Goal: Find specific page/section: Find specific page/section

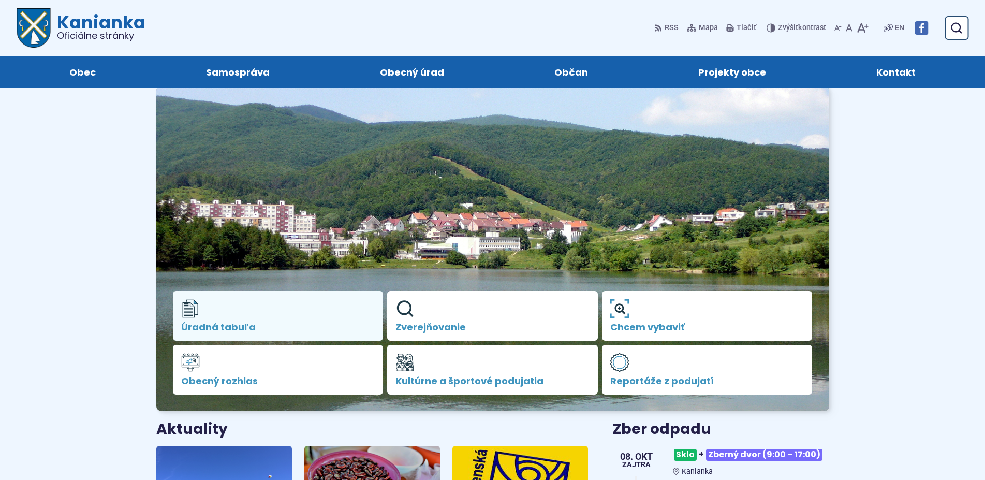
click at [278, 311] on link "Úradná tabuľa" at bounding box center [278, 316] width 211 height 50
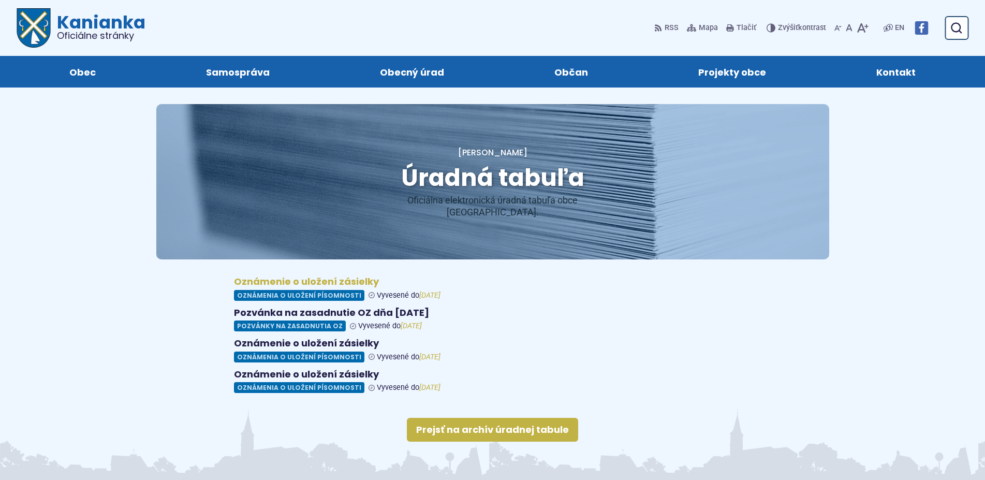
click at [278, 284] on figure at bounding box center [492, 288] width 517 height 25
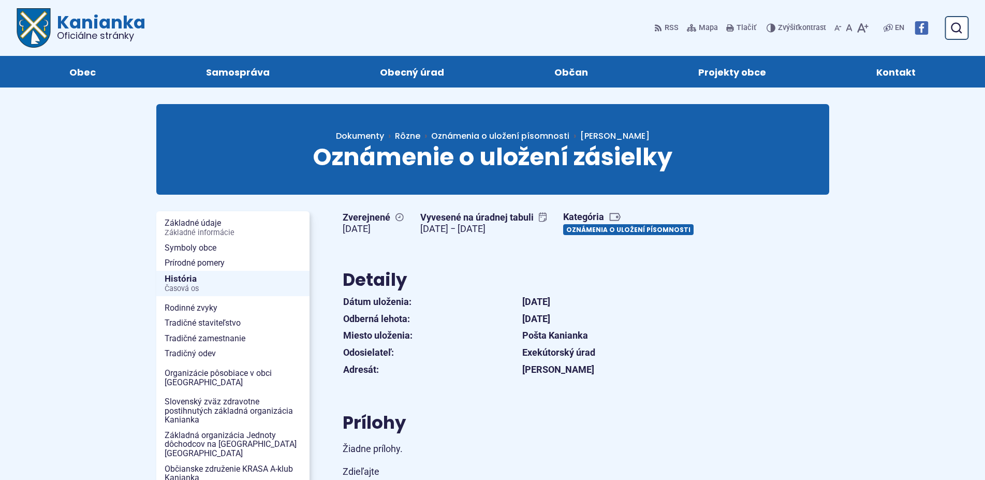
click at [626, 228] on link "Oznámenia o uložení písomnosti" at bounding box center [628, 229] width 130 height 11
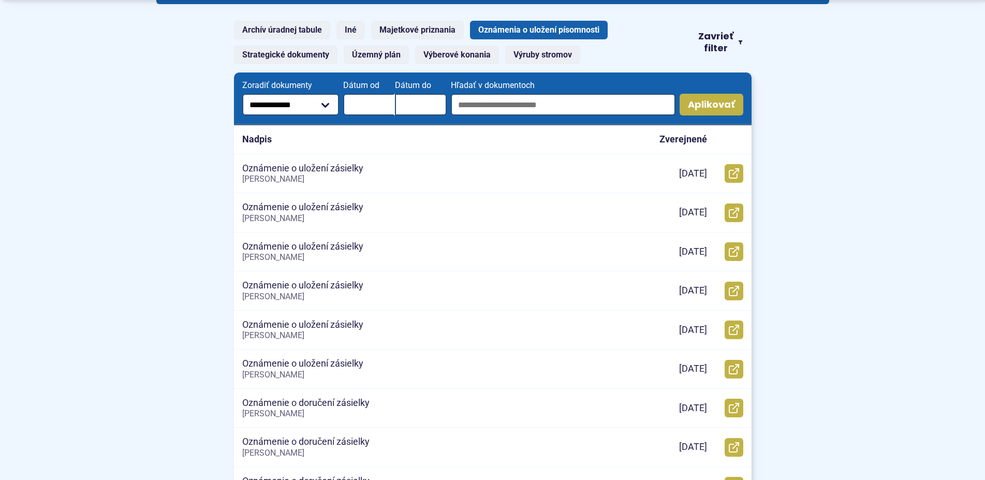
scroll to position [211, 0]
